Goal: Entertainment & Leisure: Consume media (video, audio)

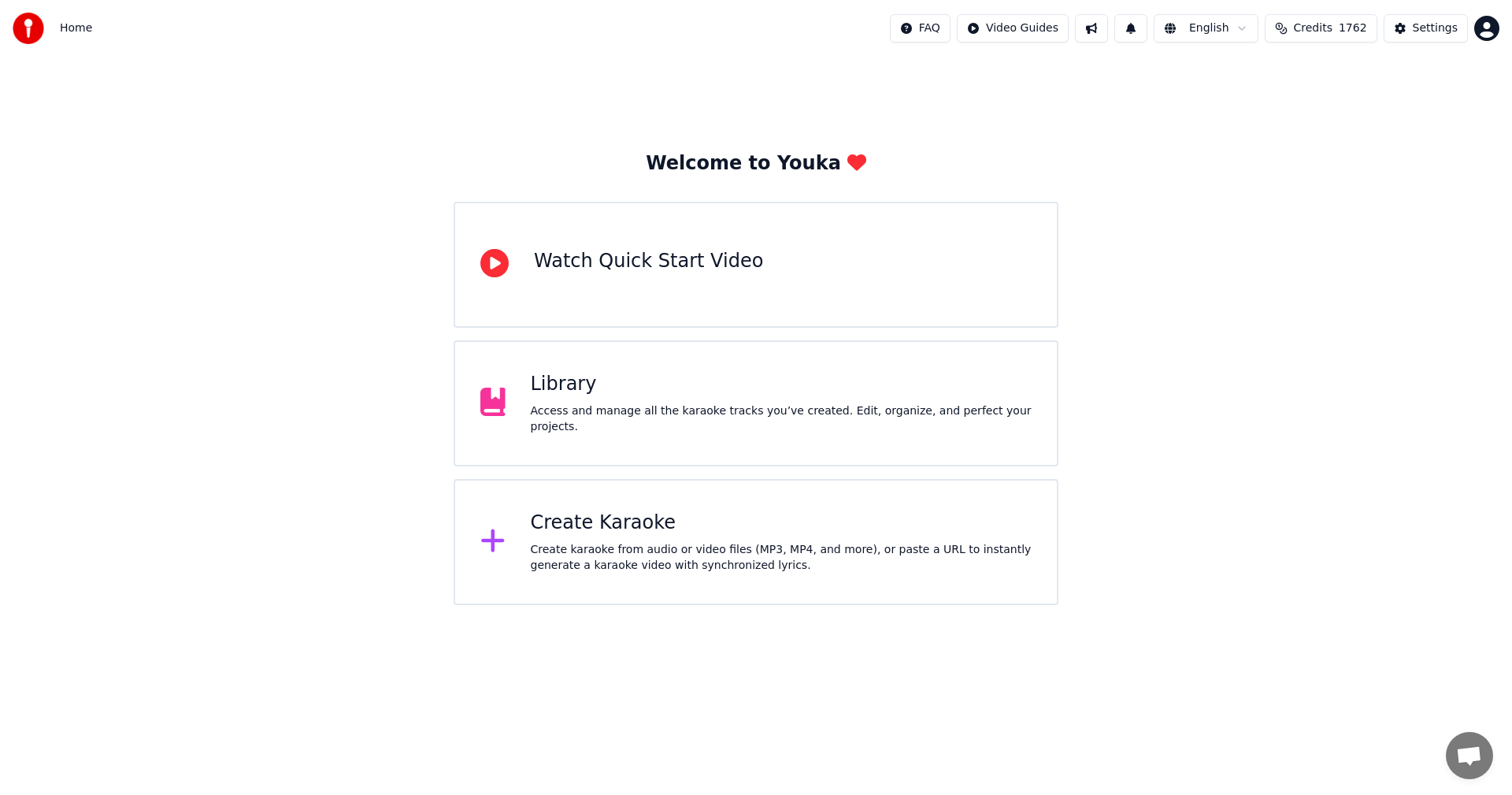
click at [562, 388] on div "Library" at bounding box center [781, 385] width 501 height 26
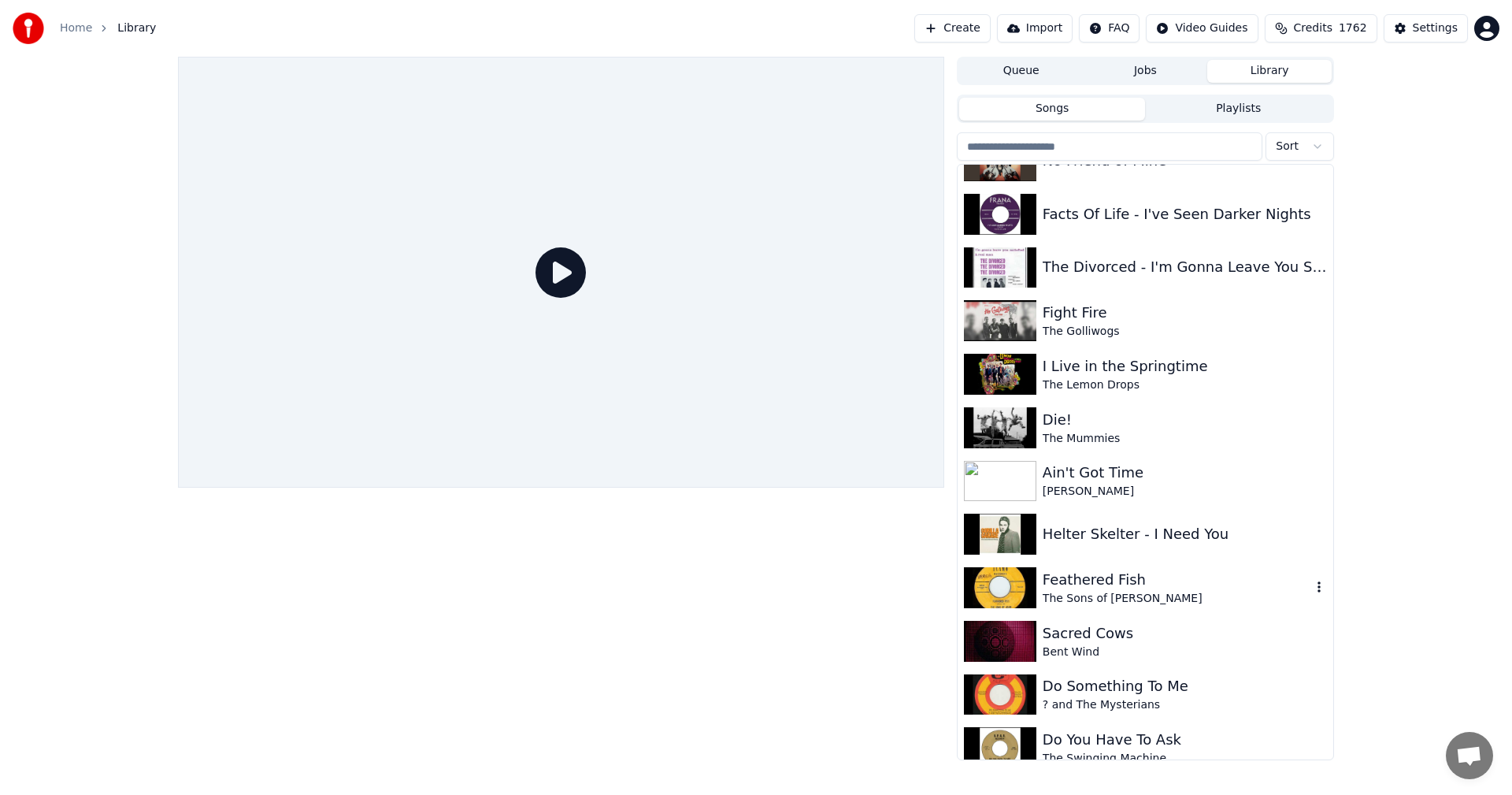
scroll to position [709, 0]
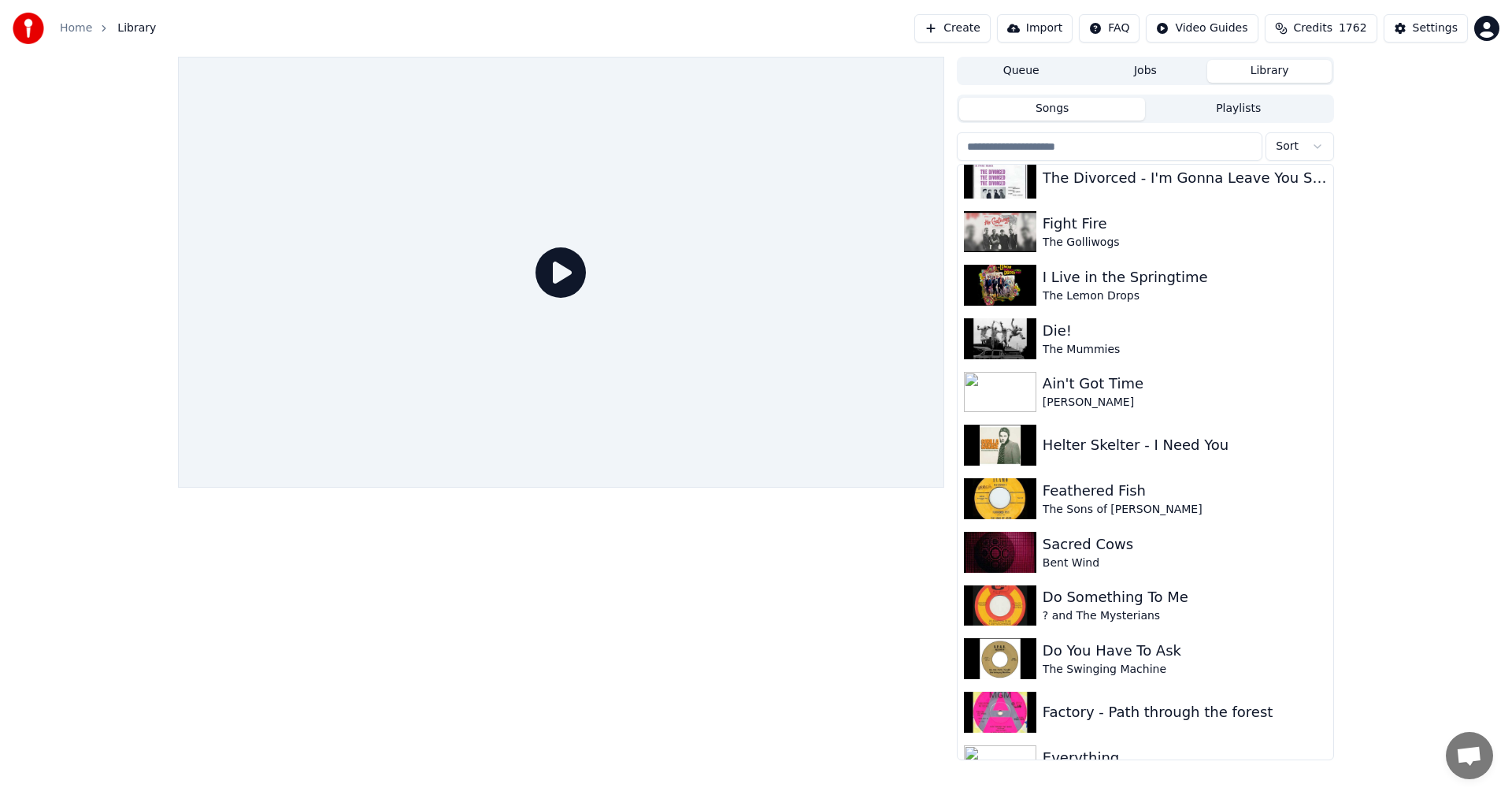
click at [1476, 372] on div "Queue Jobs Library Songs Playlists Sort No Friend of Mine Facts Of Life - I've …" at bounding box center [756, 408] width 1512 height 704
click at [985, 329] on img at bounding box center [1000, 339] width 73 height 41
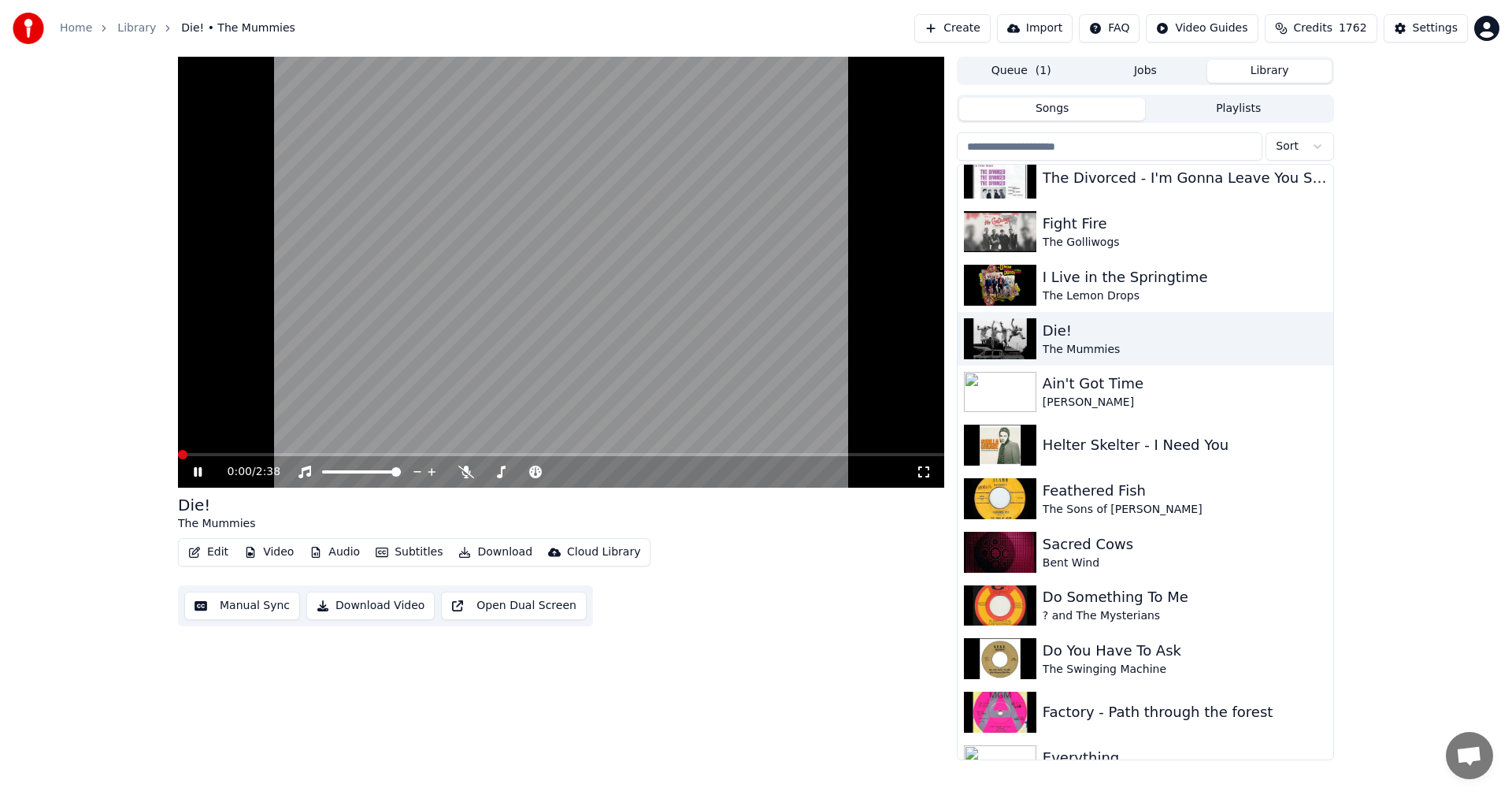
click at [919, 468] on icon at bounding box center [923, 471] width 16 height 13
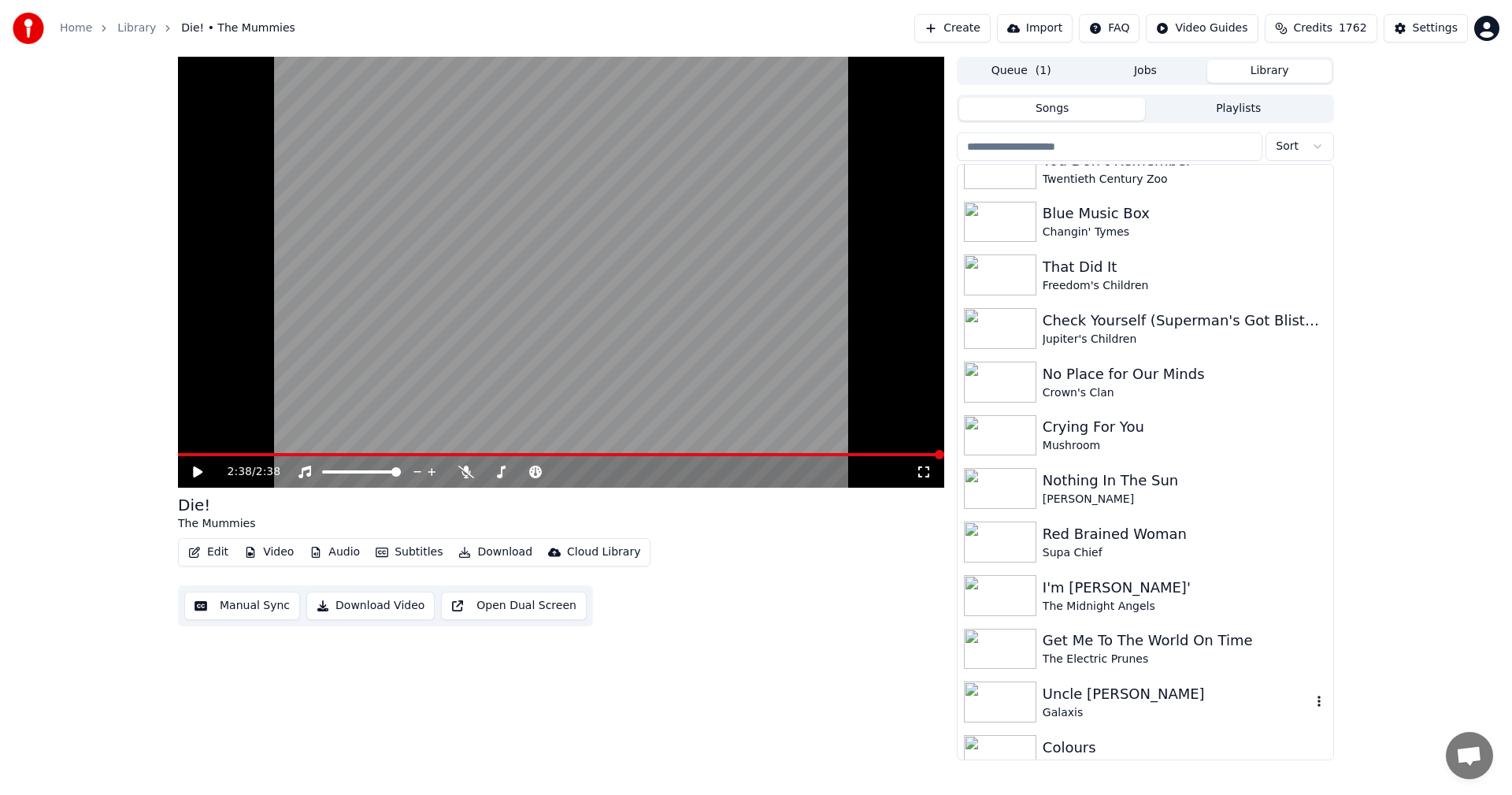
scroll to position [9731, 0]
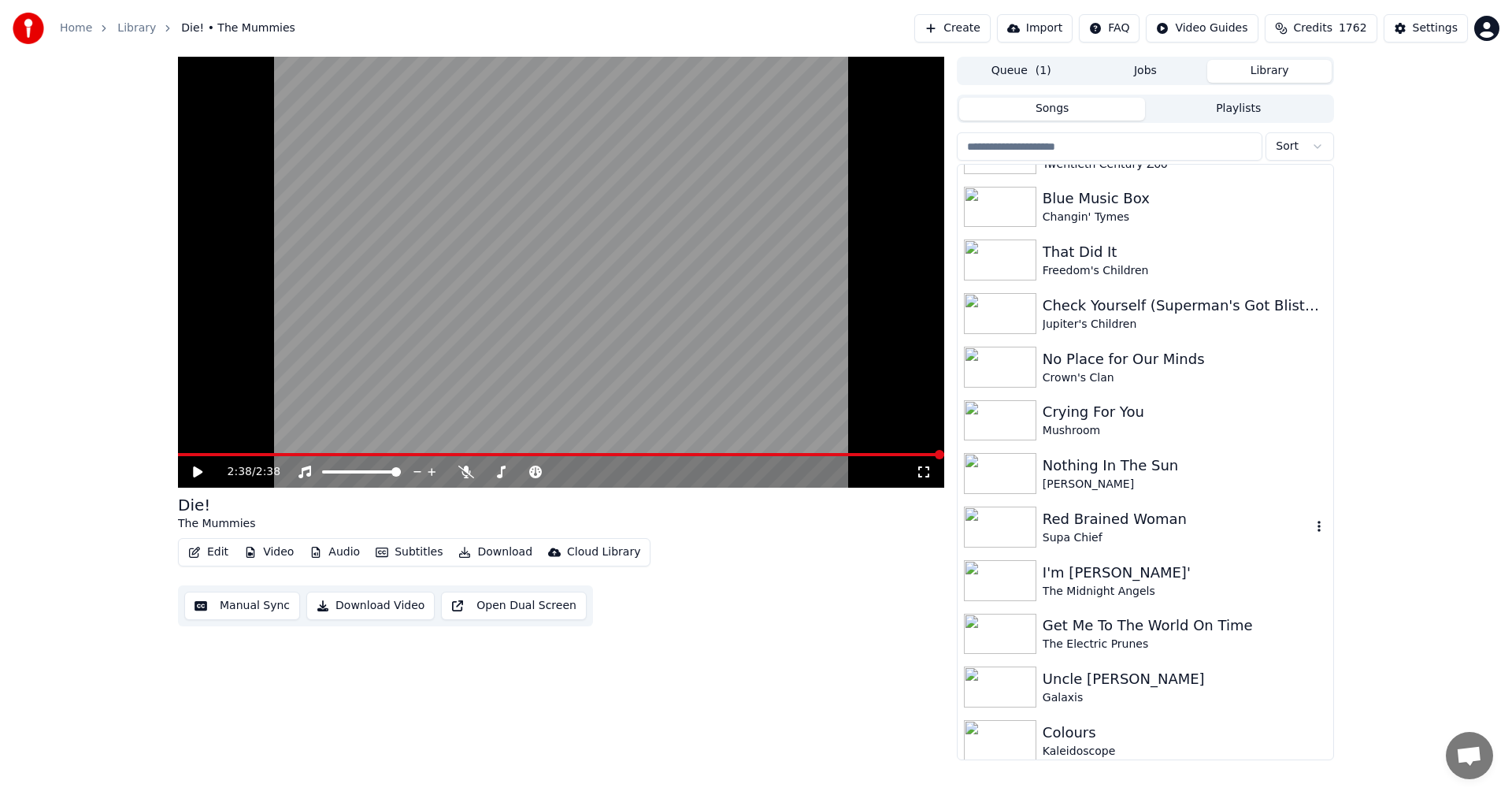
click at [982, 537] on img at bounding box center [1000, 527] width 73 height 41
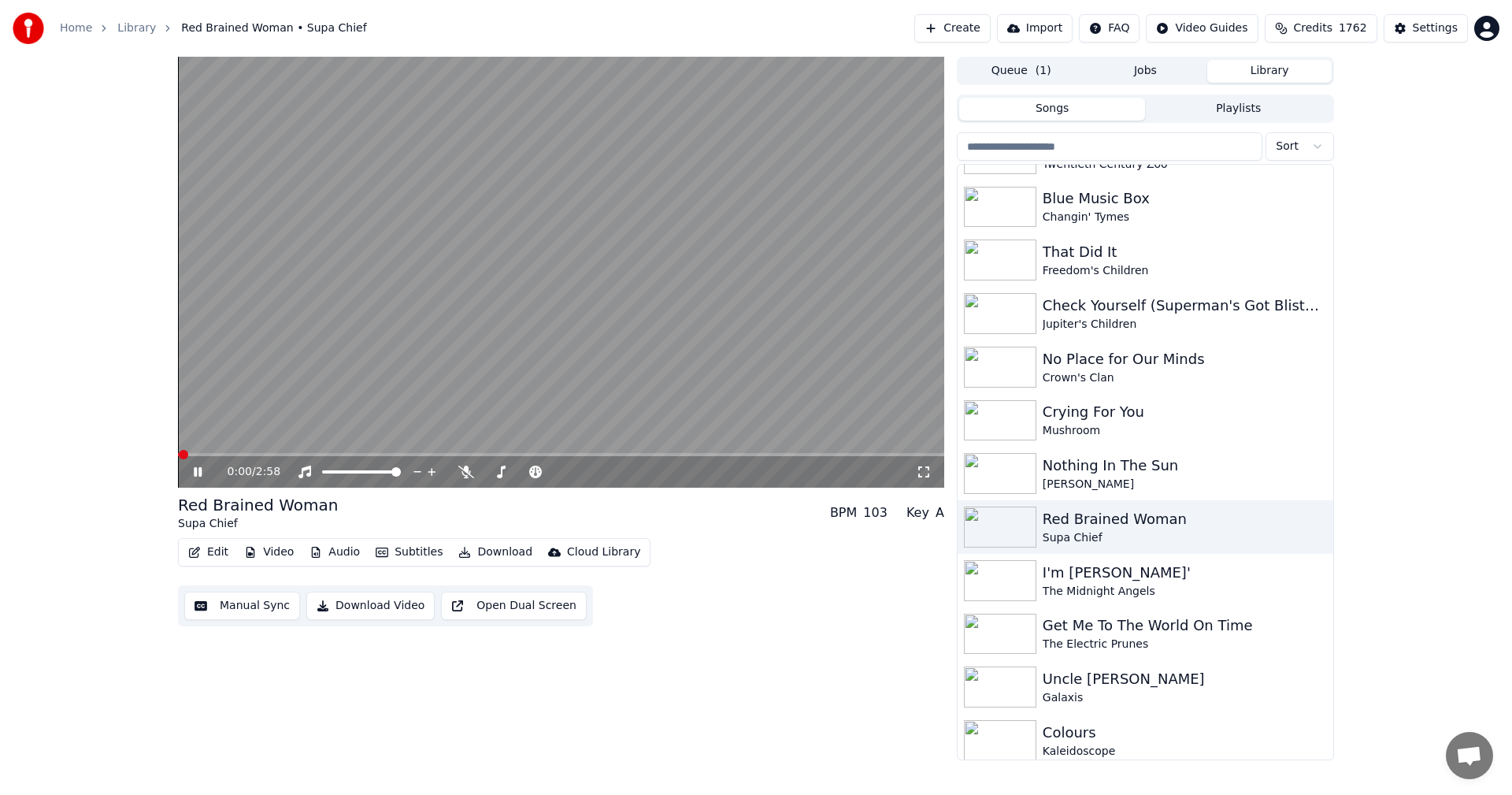
click at [922, 470] on icon at bounding box center [923, 471] width 16 height 13
